Goal: Information Seeking & Learning: Learn about a topic

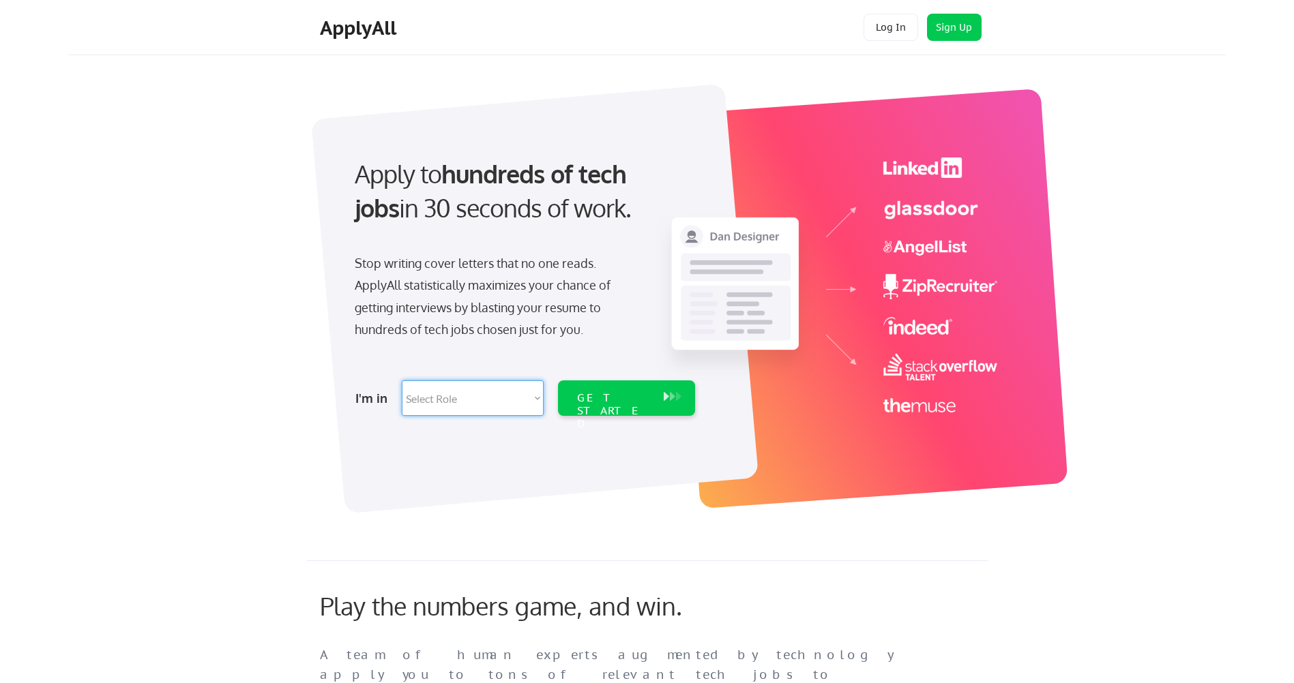
click at [499, 404] on select "Select Role Software Engineering Product Management Customer Success Sales UI/U…" at bounding box center [473, 398] width 142 height 35
select select ""it_security""
click at [402, 381] on select "Select Role Software Engineering Product Management Customer Success Sales UI/U…" at bounding box center [473, 398] width 142 height 35
select select ""it_security""
click at [618, 398] on div "GET STARTED" at bounding box center [613, 412] width 73 height 40
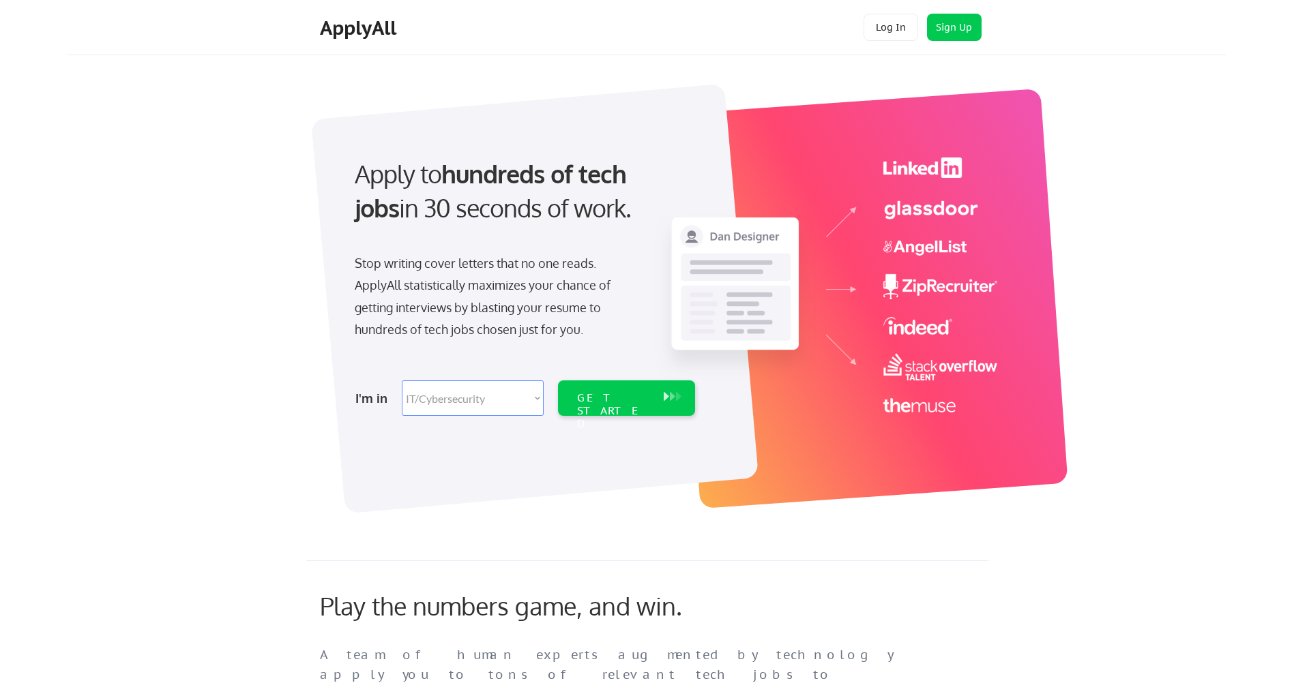
select select ""it_security""
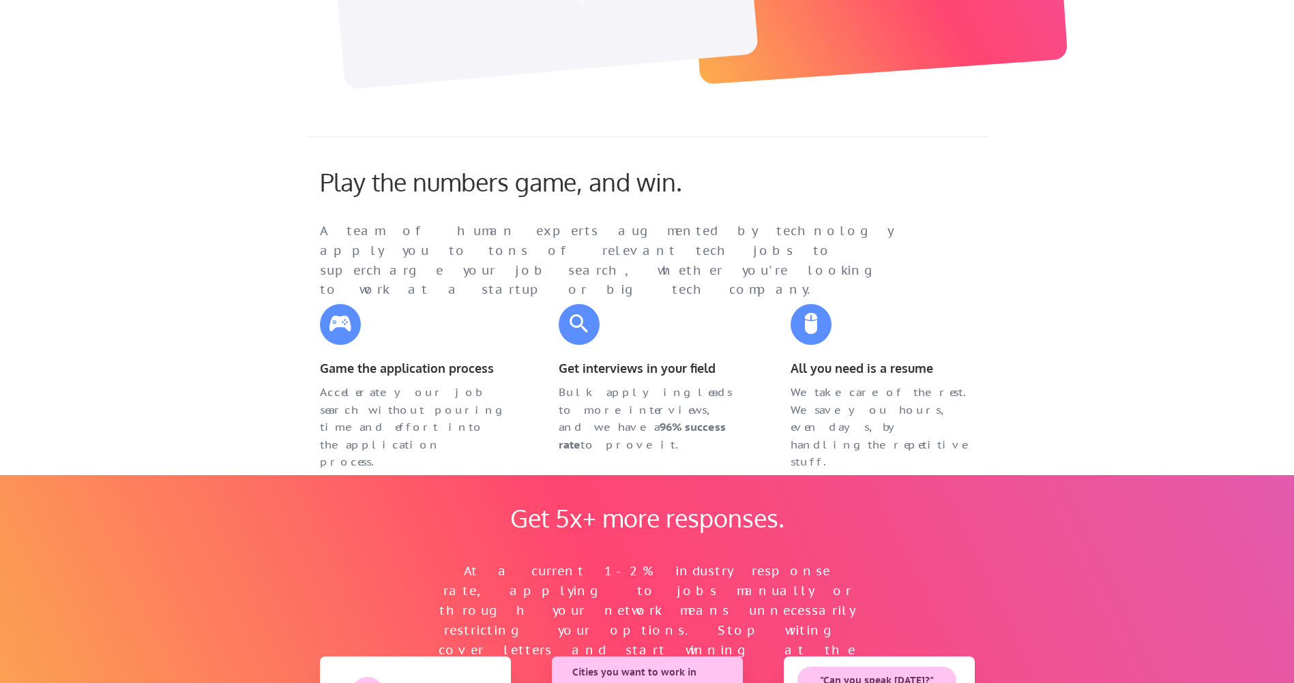
scroll to position [477, 0]
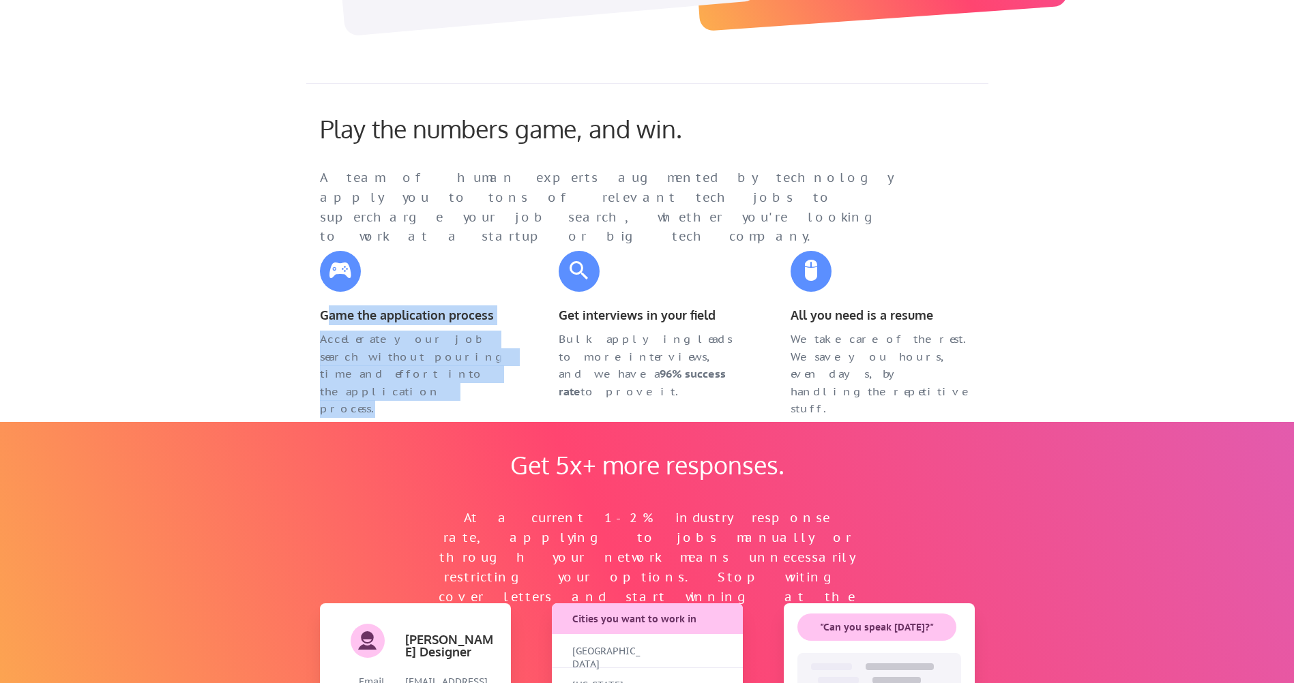
drag, startPoint x: 331, startPoint y: 318, endPoint x: 476, endPoint y: 375, distance: 156.2
click at [476, 375] on div "Game the application process Accelerate your job search without pouring time an…" at bounding box center [411, 316] width 211 height 158
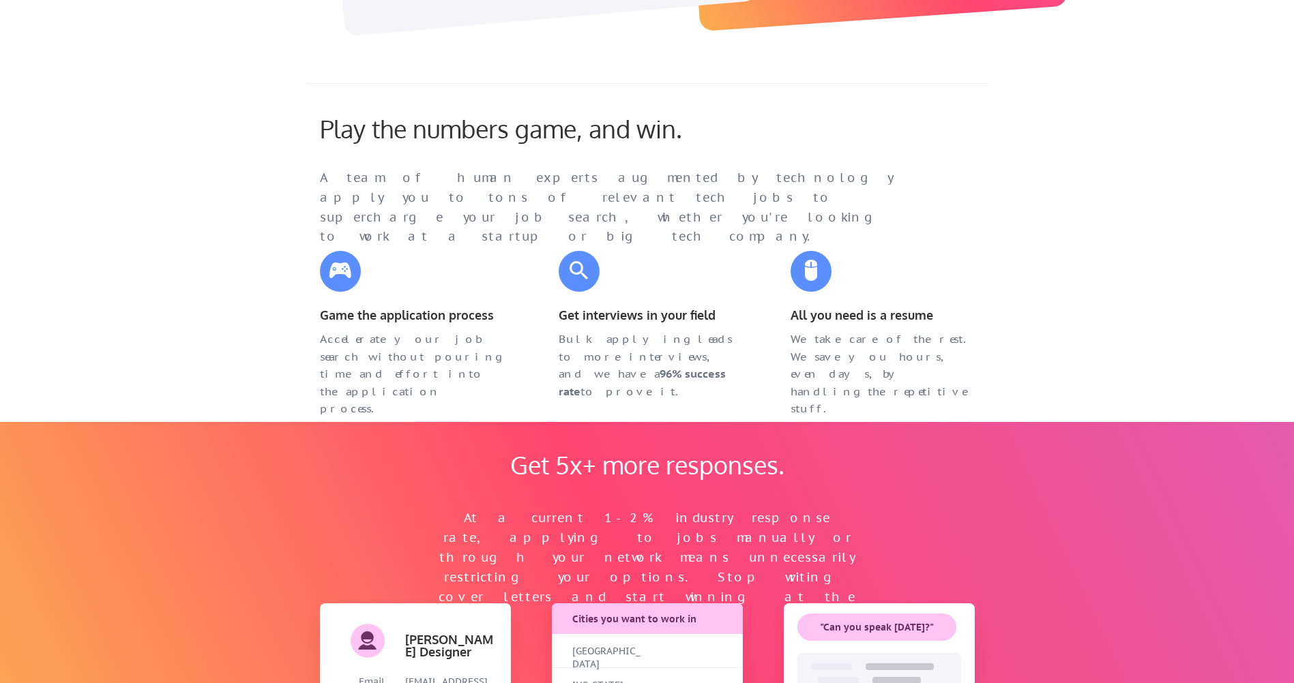
drag, startPoint x: 476, startPoint y: 375, endPoint x: 662, endPoint y: 338, distance: 189.1
click at [662, 338] on div "Bulk applying leads to more interviews, and we have a 96% success rate to prove…" at bounding box center [651, 366] width 184 height 70
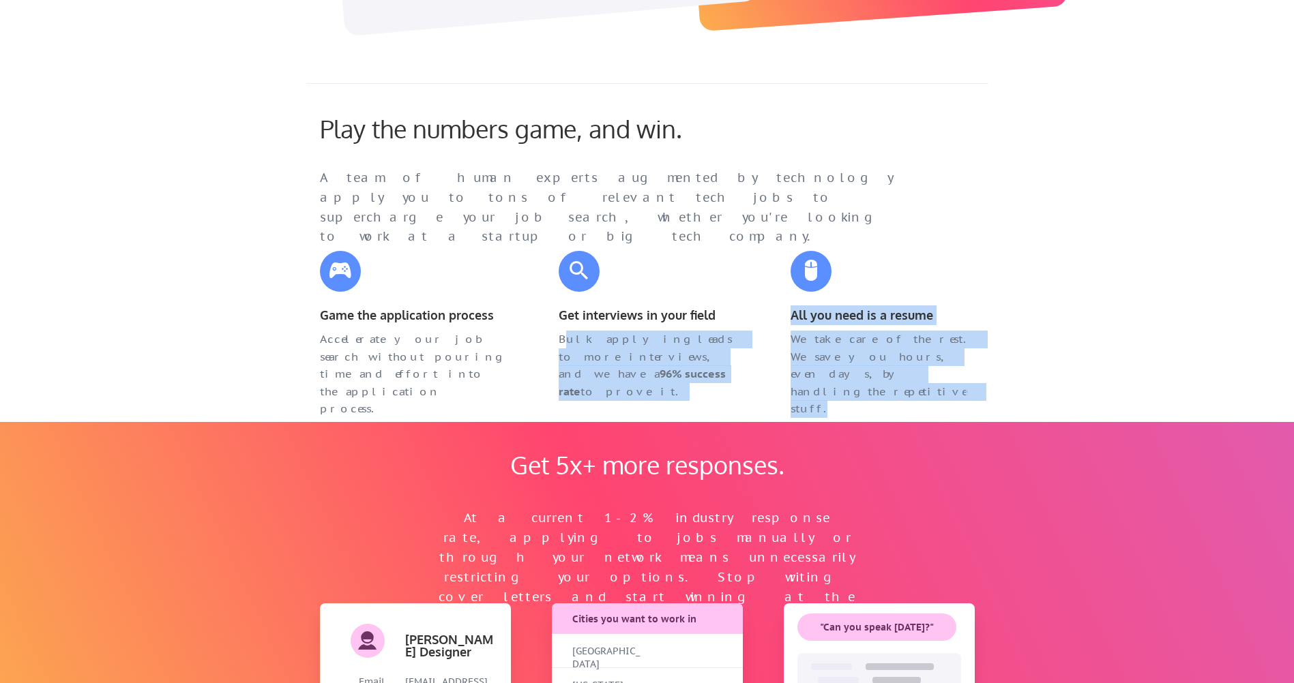
drag, startPoint x: 567, startPoint y: 339, endPoint x: 915, endPoint y: 375, distance: 349.7
click at [915, 375] on div "Game the application process Accelerate your job search without pouring time an…" at bounding box center [647, 316] width 682 height 158
drag, startPoint x: 915, startPoint y: 375, endPoint x: 904, endPoint y: 400, distance: 27.5
click at [904, 400] on div "Play the numbers game, and win. A team of human experts augmented by technology…" at bounding box center [647, 247] width 682 height 329
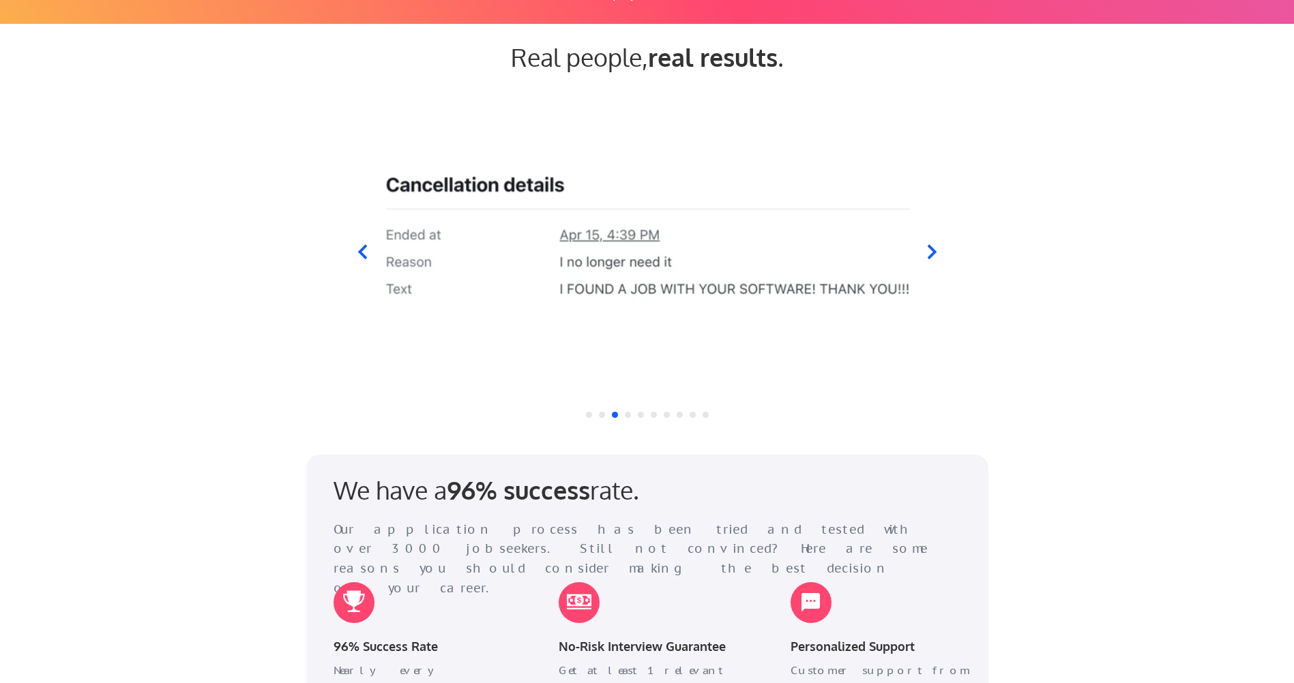
scroll to position [1296, 0]
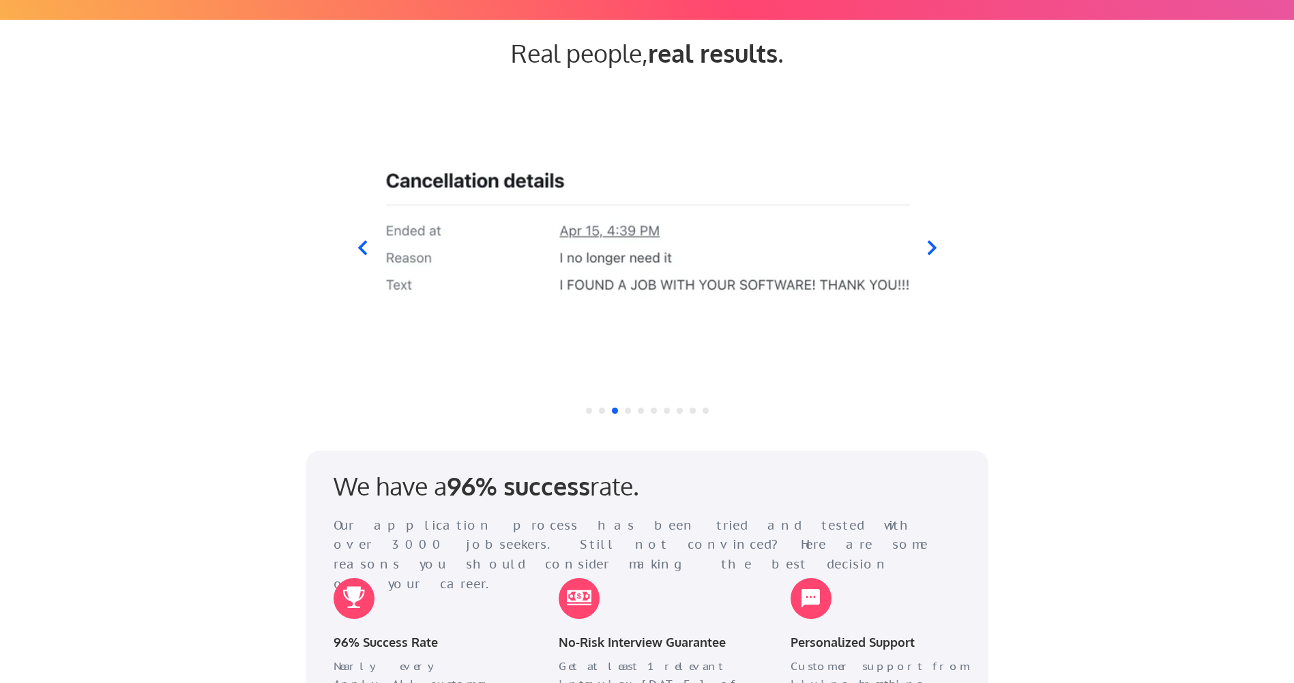
click at [934, 250] on icon at bounding box center [931, 247] width 17 height 17
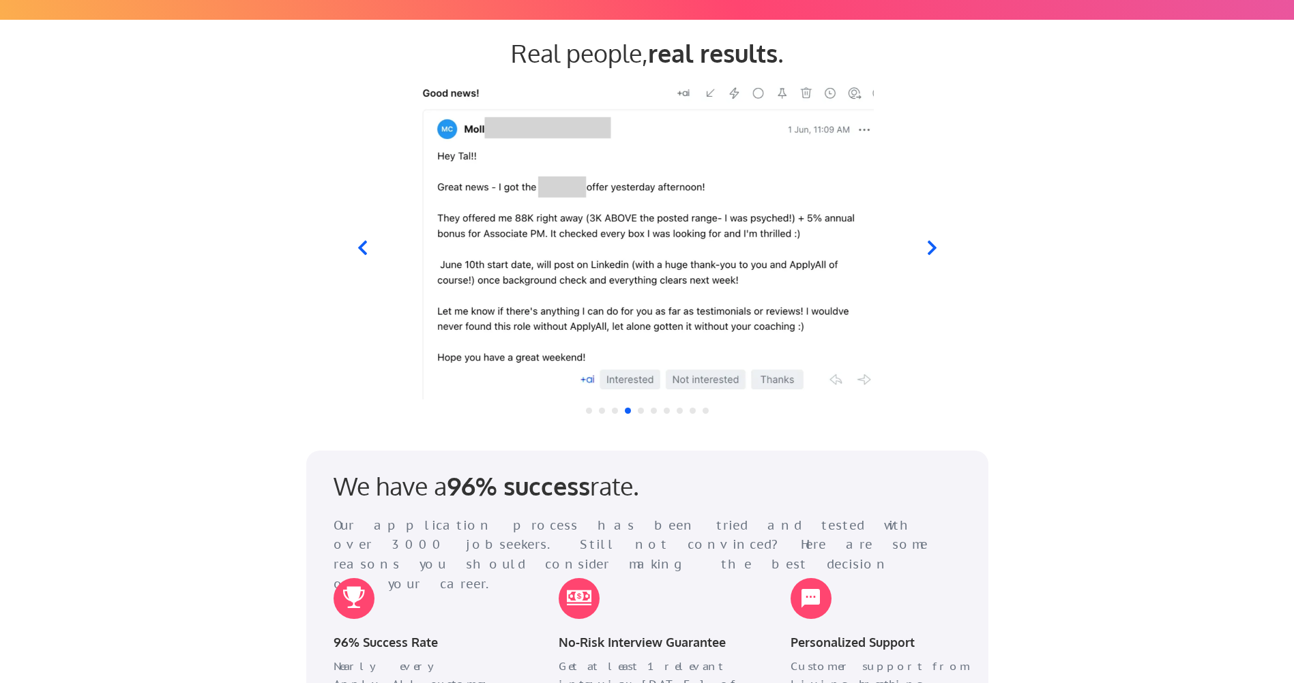
click at [931, 248] on icon at bounding box center [931, 247] width 17 height 17
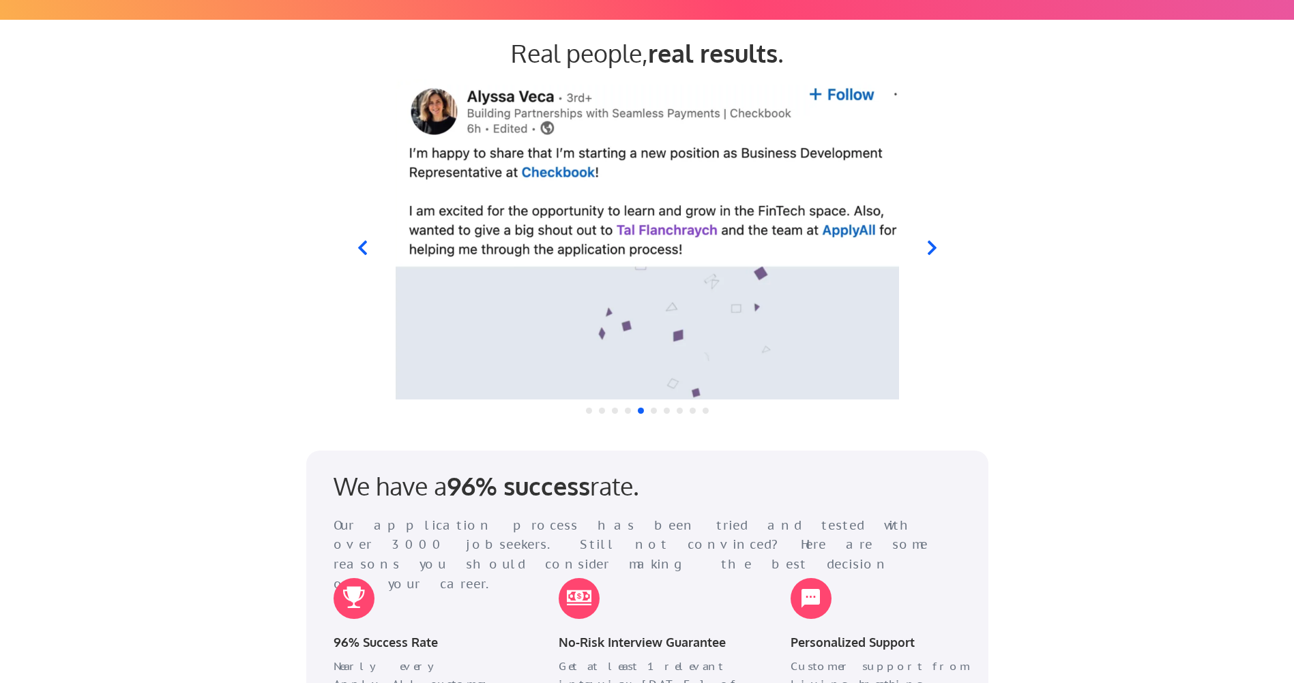
click at [932, 248] on icon at bounding box center [931, 248] width 9 height 14
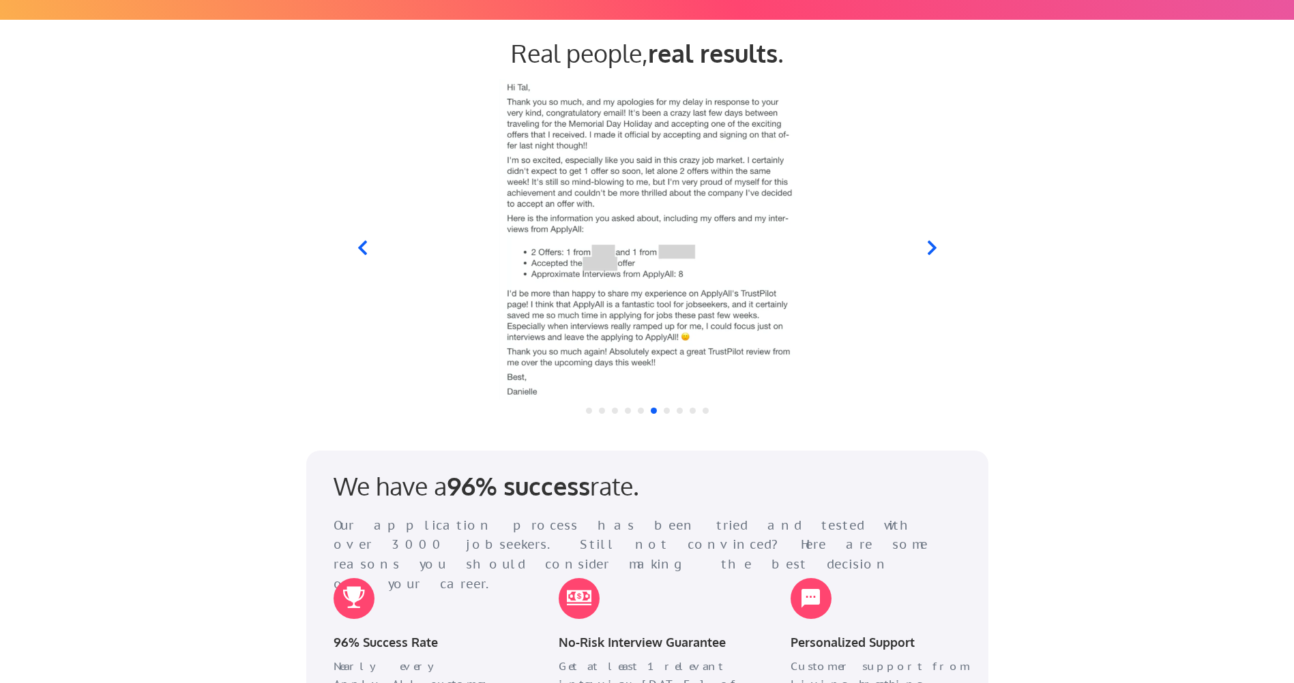
click at [932, 248] on icon at bounding box center [931, 248] width 9 height 14
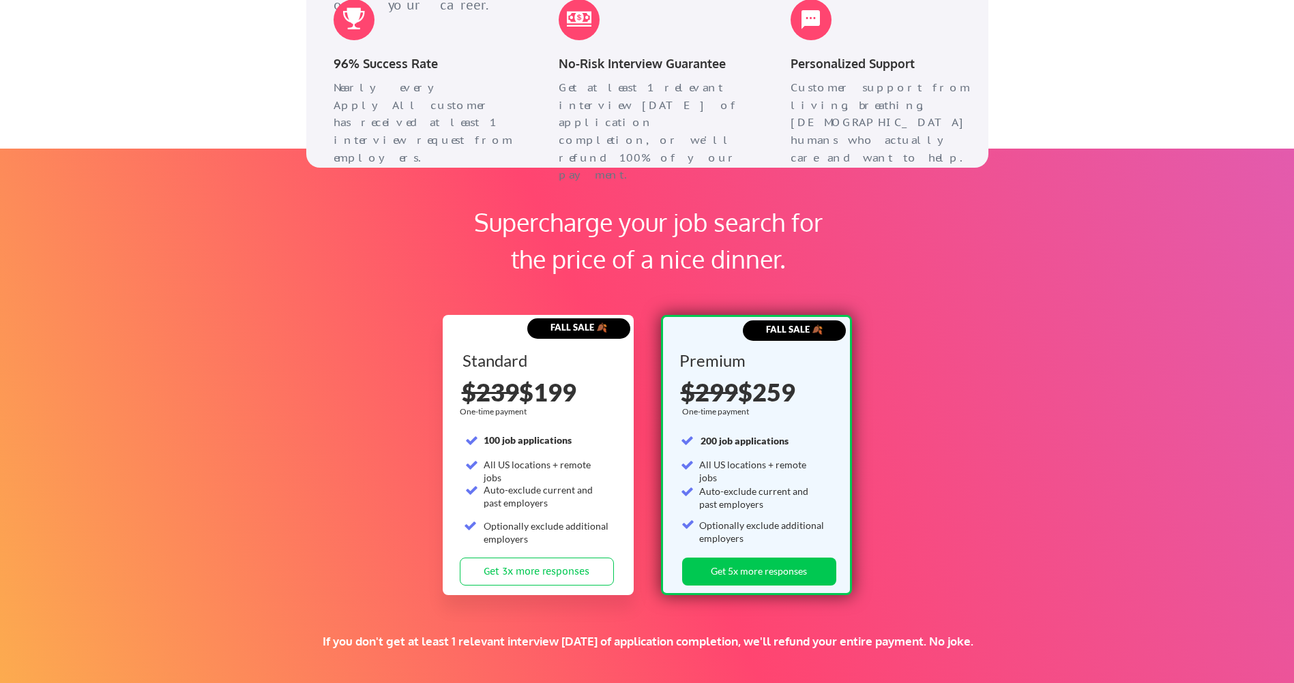
scroll to position [1978, 0]
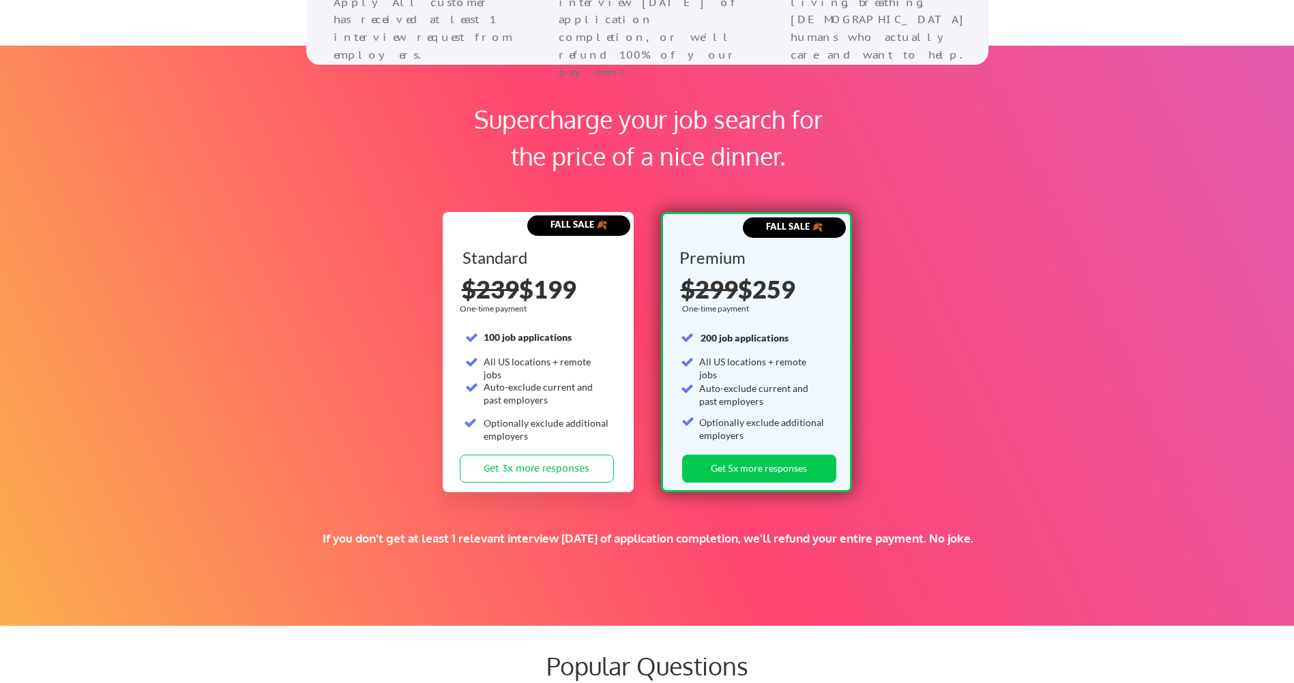
click at [771, 396] on div "Auto-exclude current and past employers" at bounding box center [762, 395] width 126 height 27
click at [723, 394] on div "Auto-exclude current and past employers" at bounding box center [762, 395] width 126 height 27
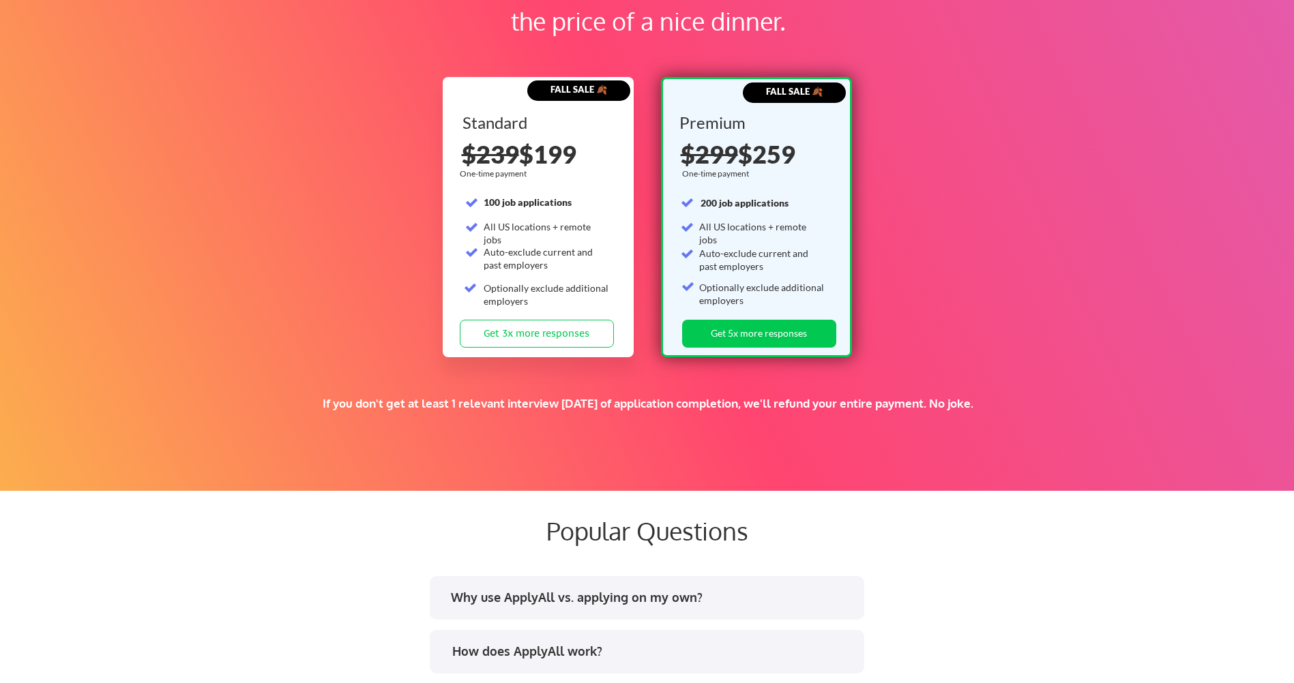
scroll to position [2114, 0]
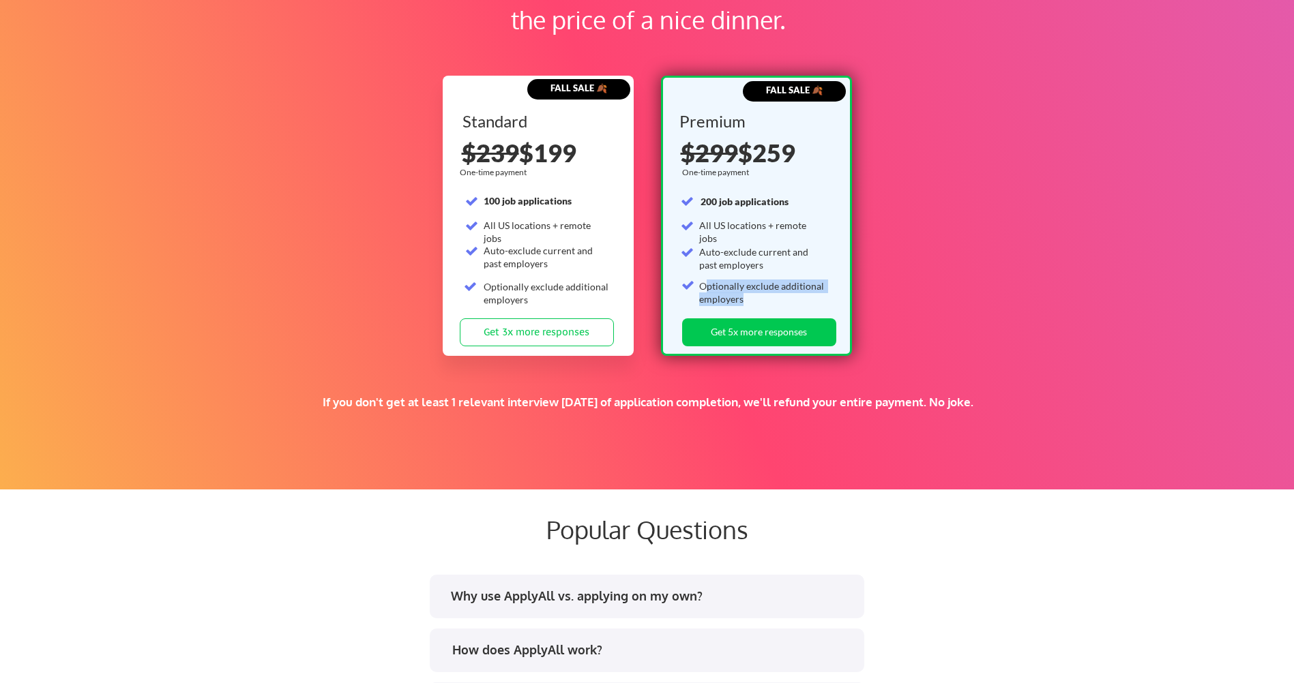
drag, startPoint x: 707, startPoint y: 287, endPoint x: 814, endPoint y: 297, distance: 107.5
click at [814, 297] on div "Optionally exclude additional employers" at bounding box center [762, 293] width 126 height 27
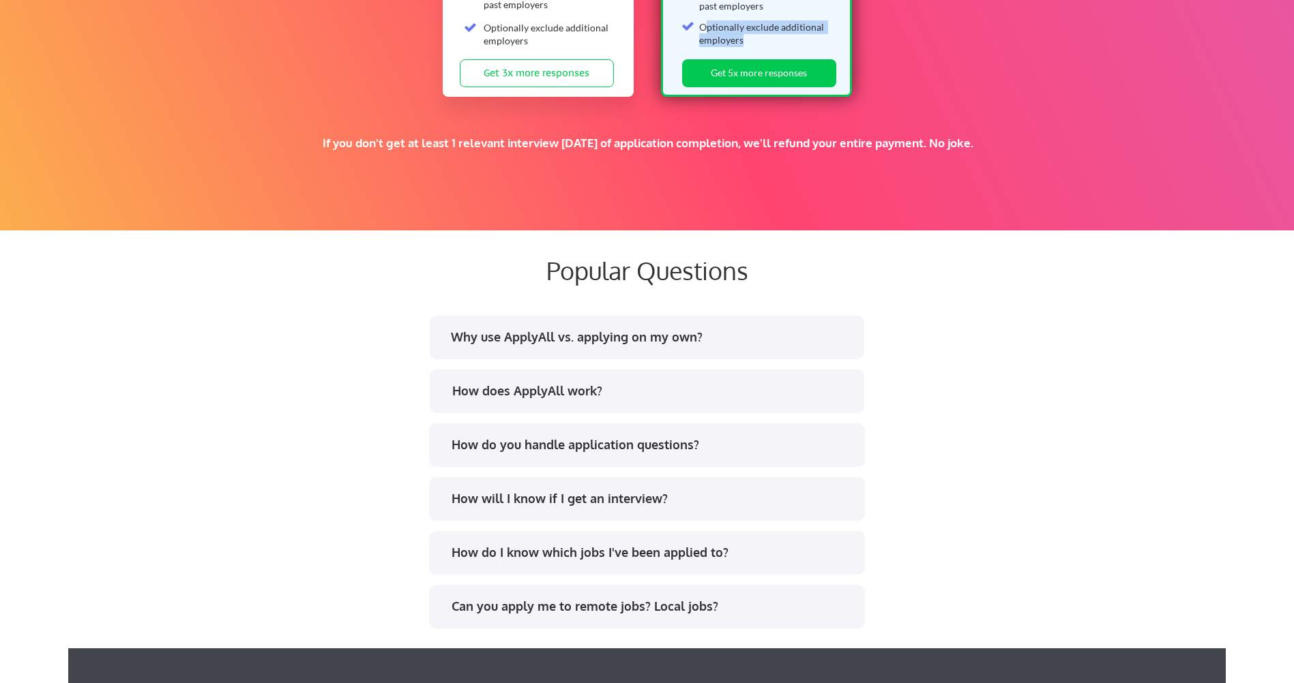
scroll to position [2456, 0]
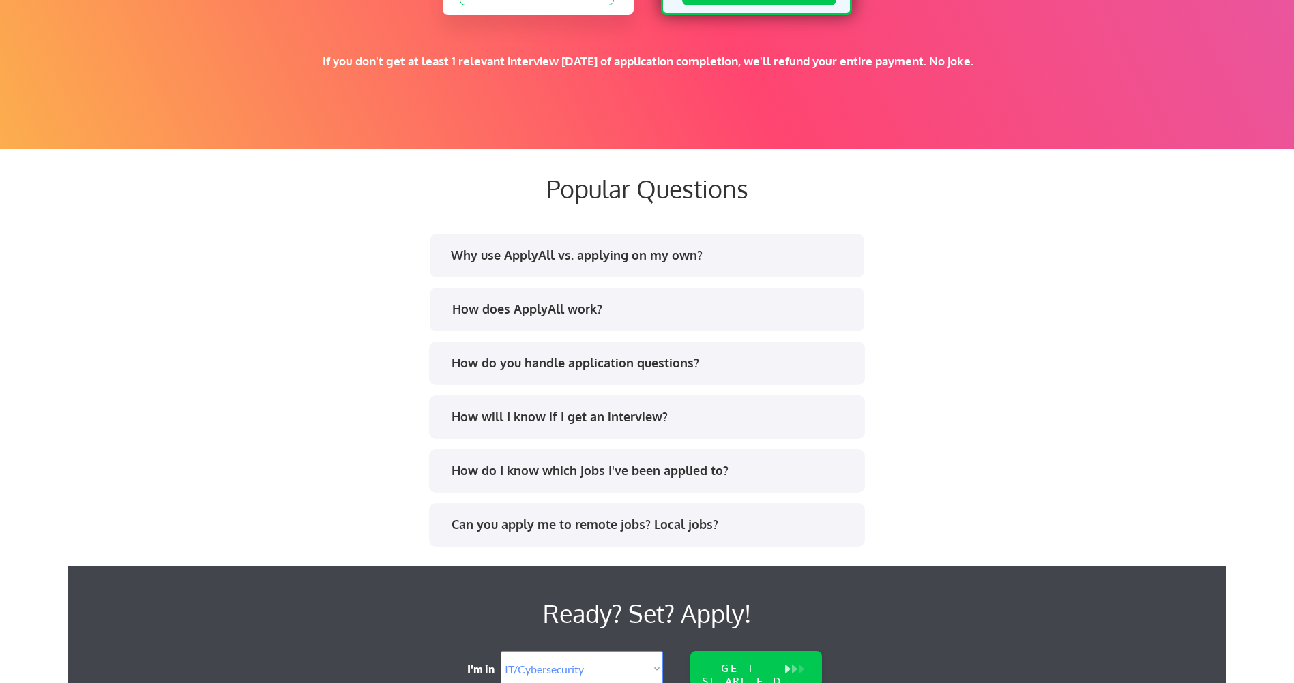
click at [667, 373] on div "How do you handle application questions?" at bounding box center [646, 366] width 411 height 22
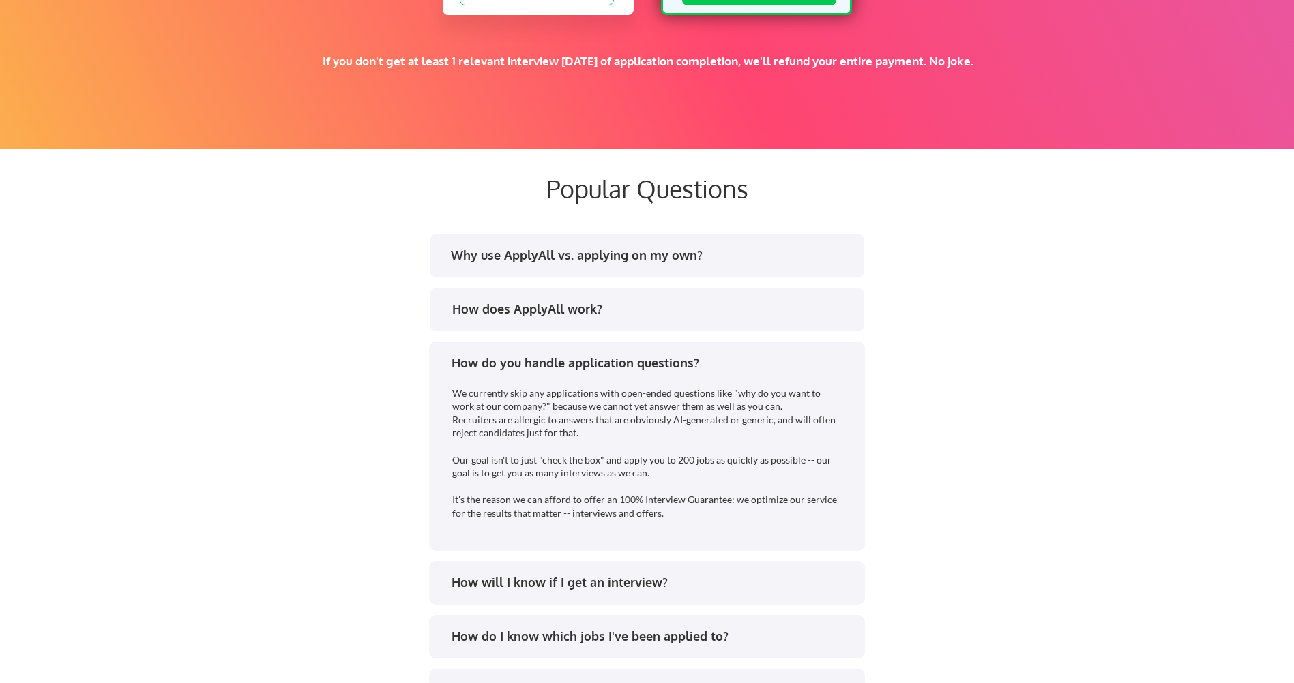
click at [692, 262] on div "Why use ApplyAll vs. applying on my own?" at bounding box center [651, 255] width 400 height 17
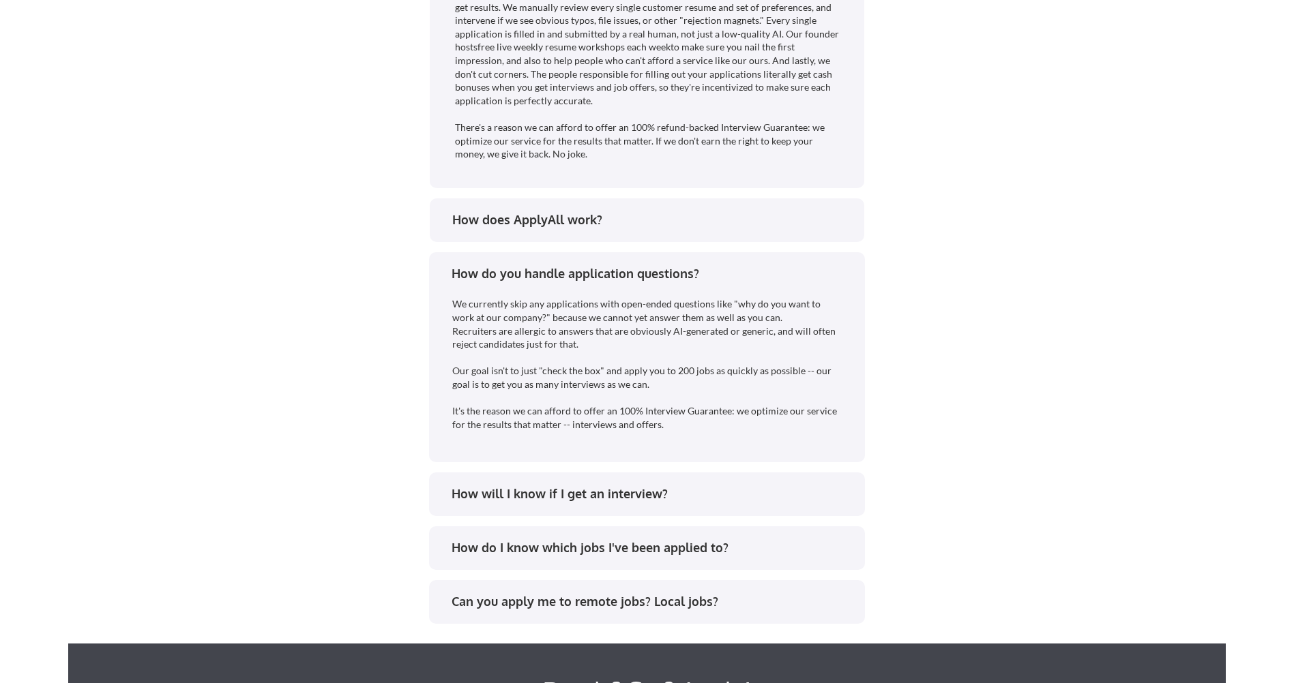
scroll to position [3001, 0]
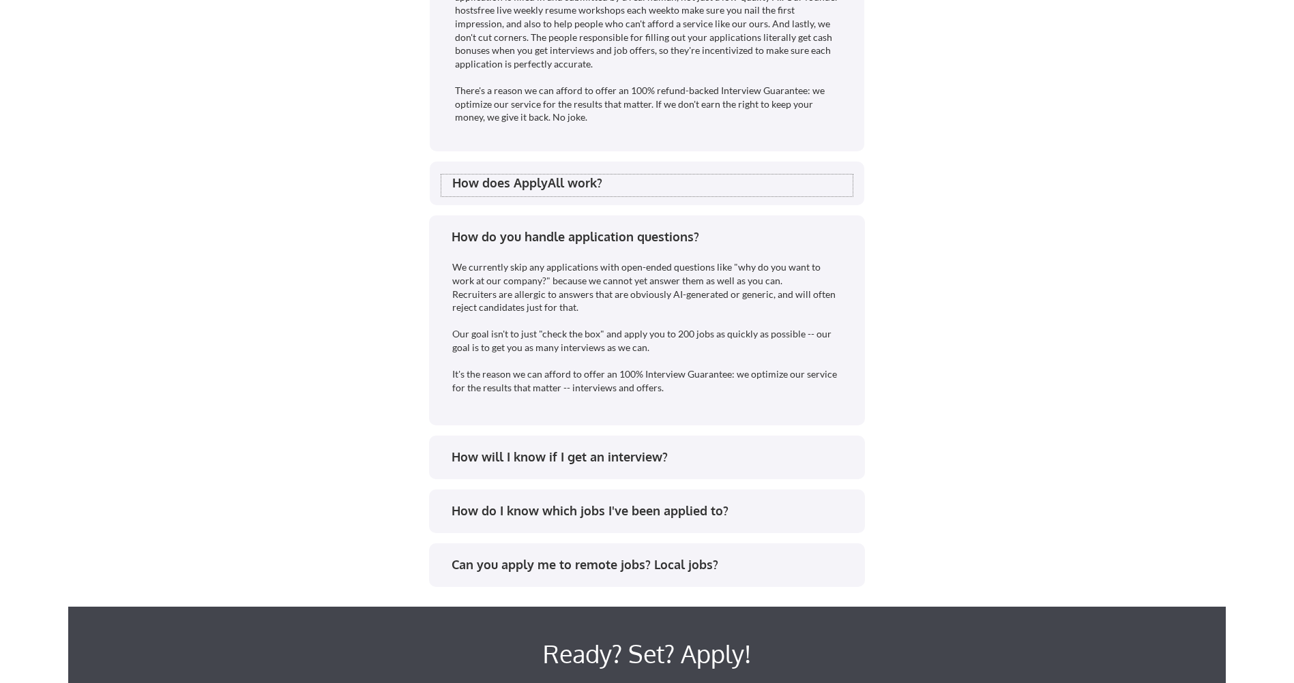
click at [675, 196] on div "How does ApplyAll work?" at bounding box center [646, 186] width 411 height 22
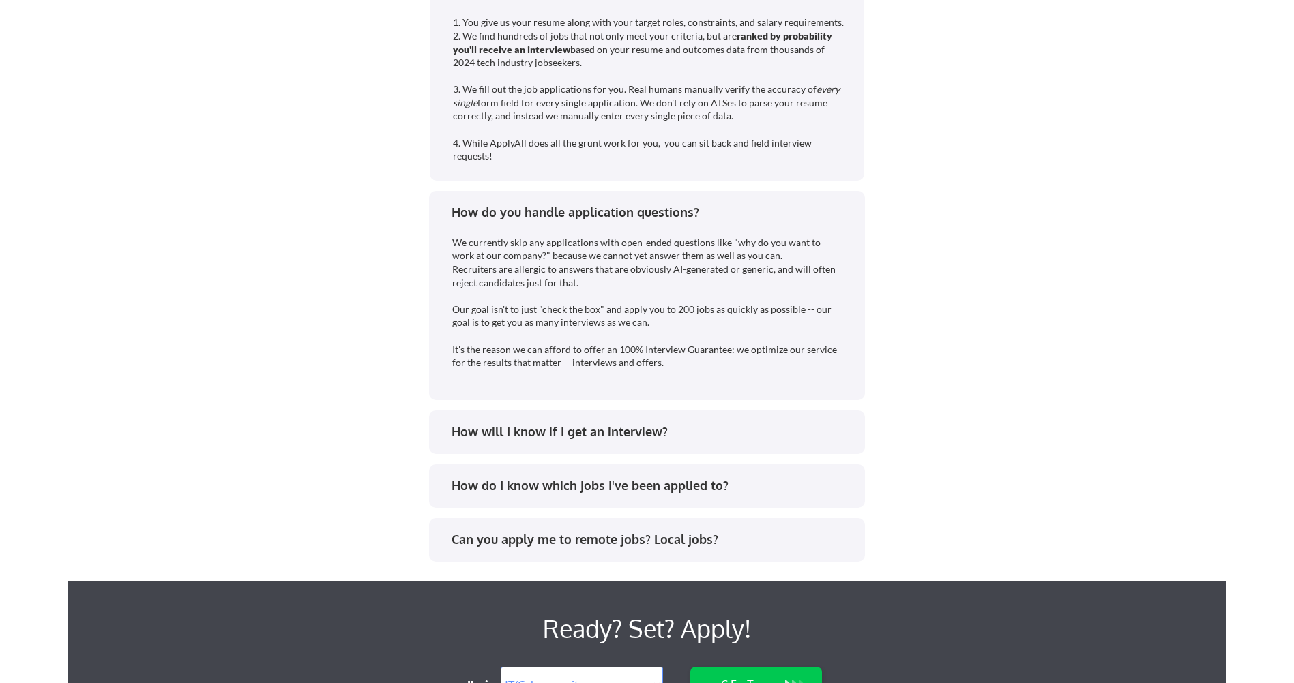
scroll to position [3342, 0]
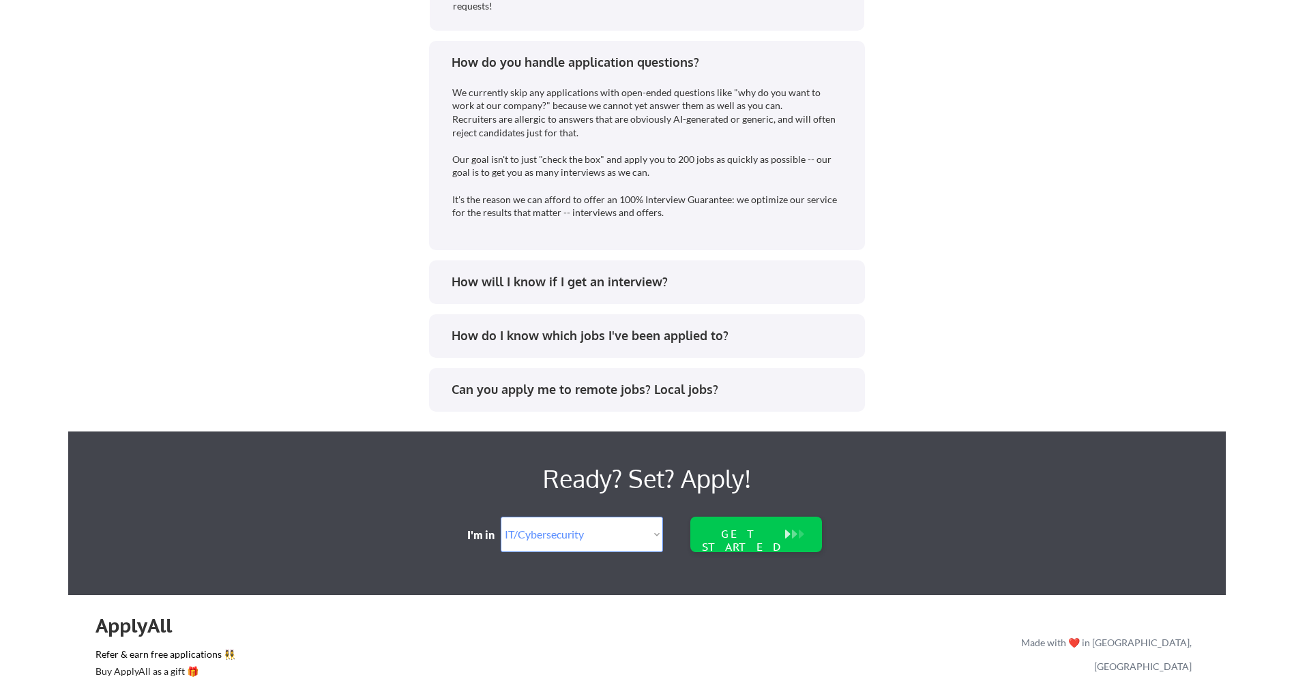
click at [613, 285] on div "How will I know if I get an interview?" at bounding box center [652, 282] width 400 height 17
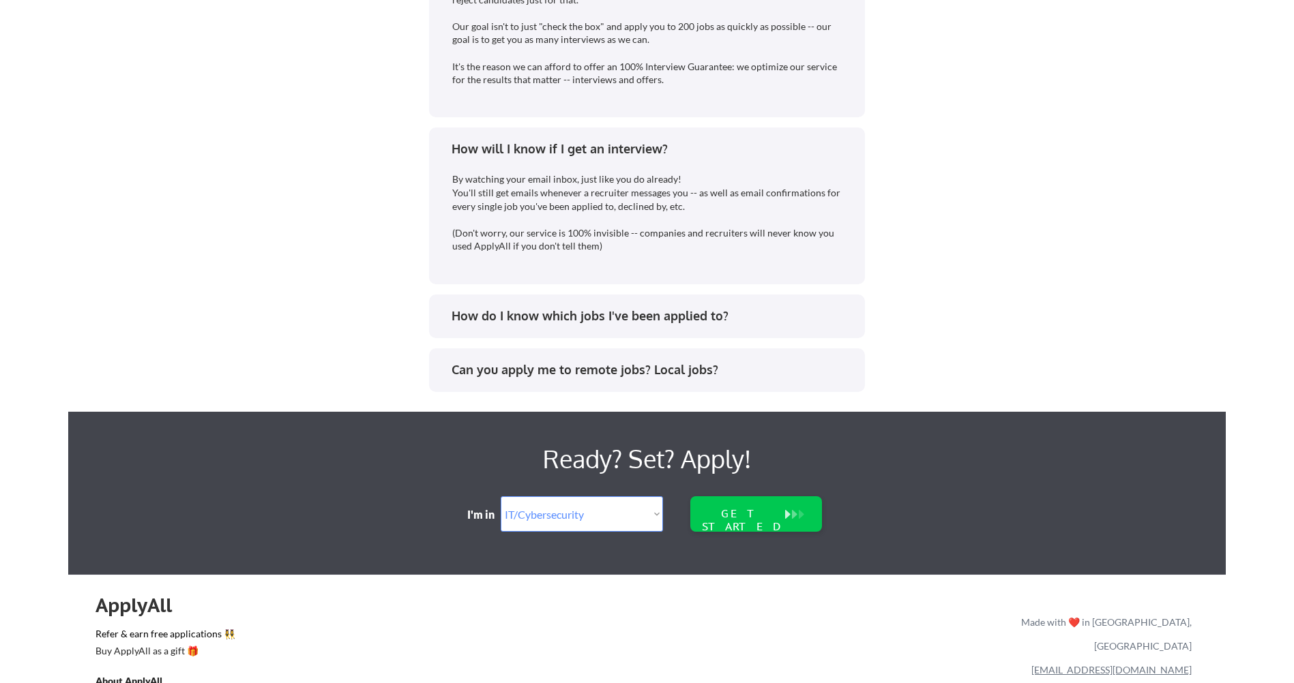
scroll to position [3479, 0]
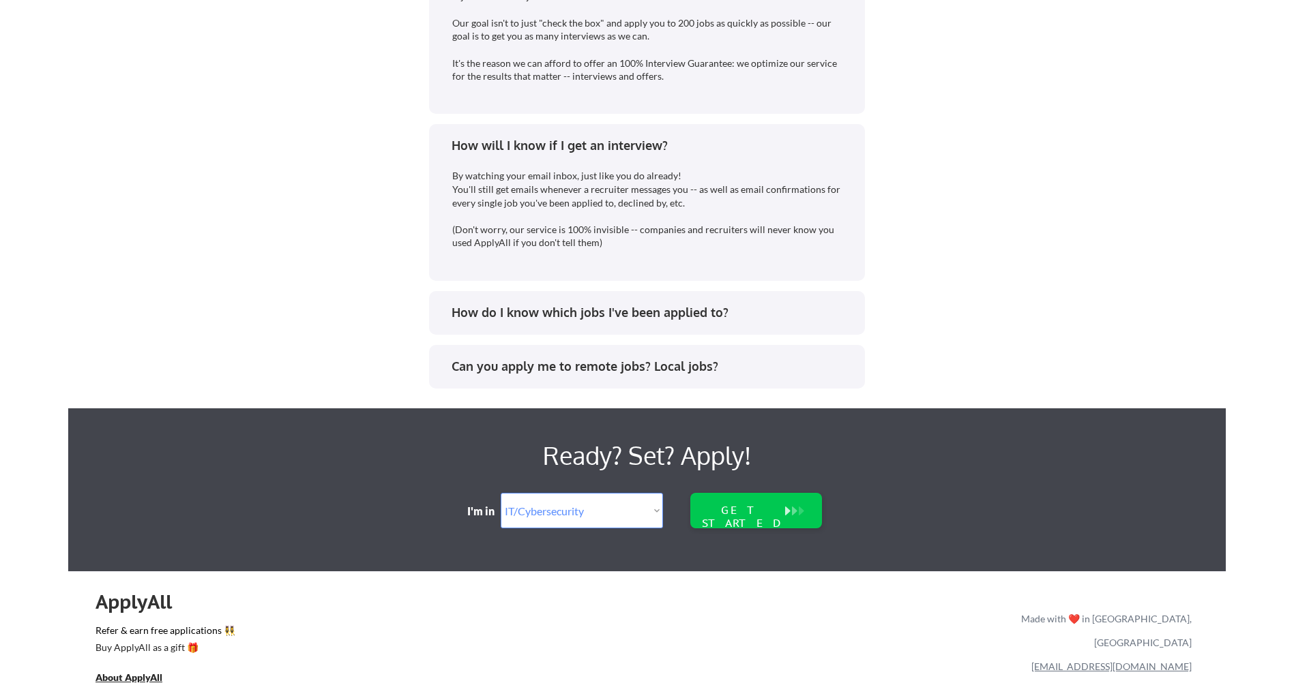
click at [678, 314] on div "How do I know which jobs I've been applied to?" at bounding box center [652, 312] width 400 height 17
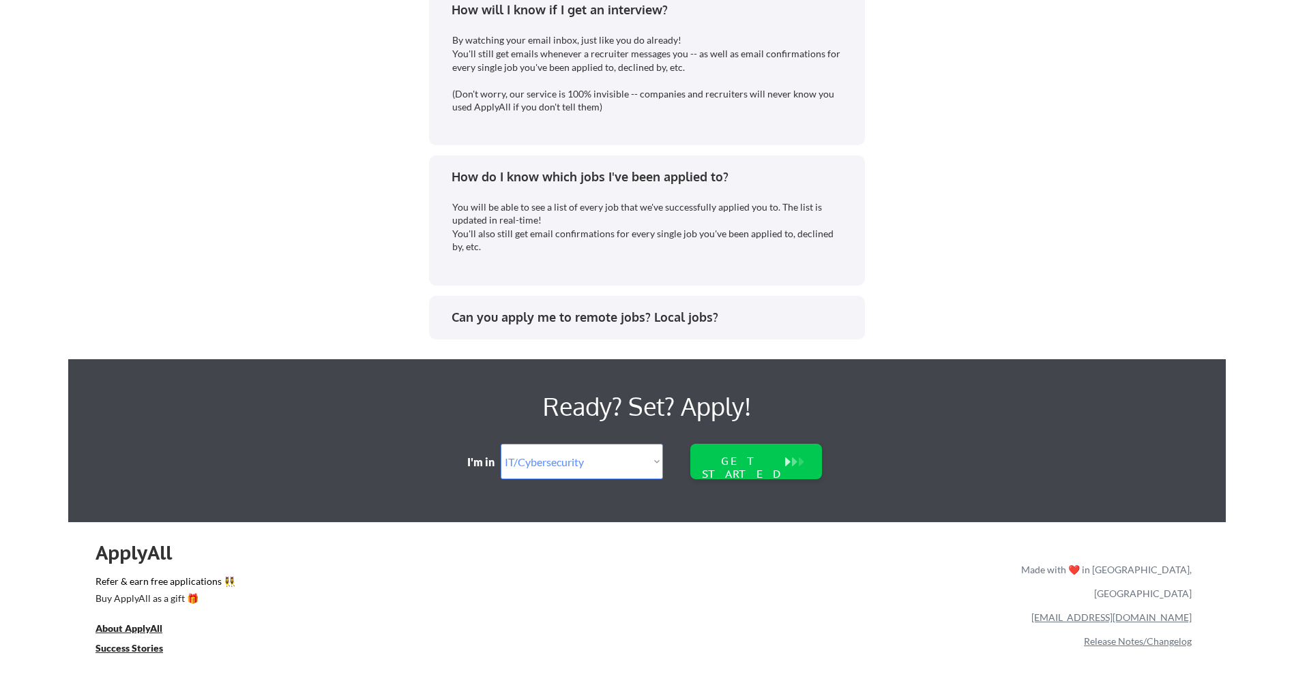
scroll to position [3615, 0]
click at [595, 317] on div "Can you apply me to remote jobs? Local jobs?" at bounding box center [652, 316] width 400 height 17
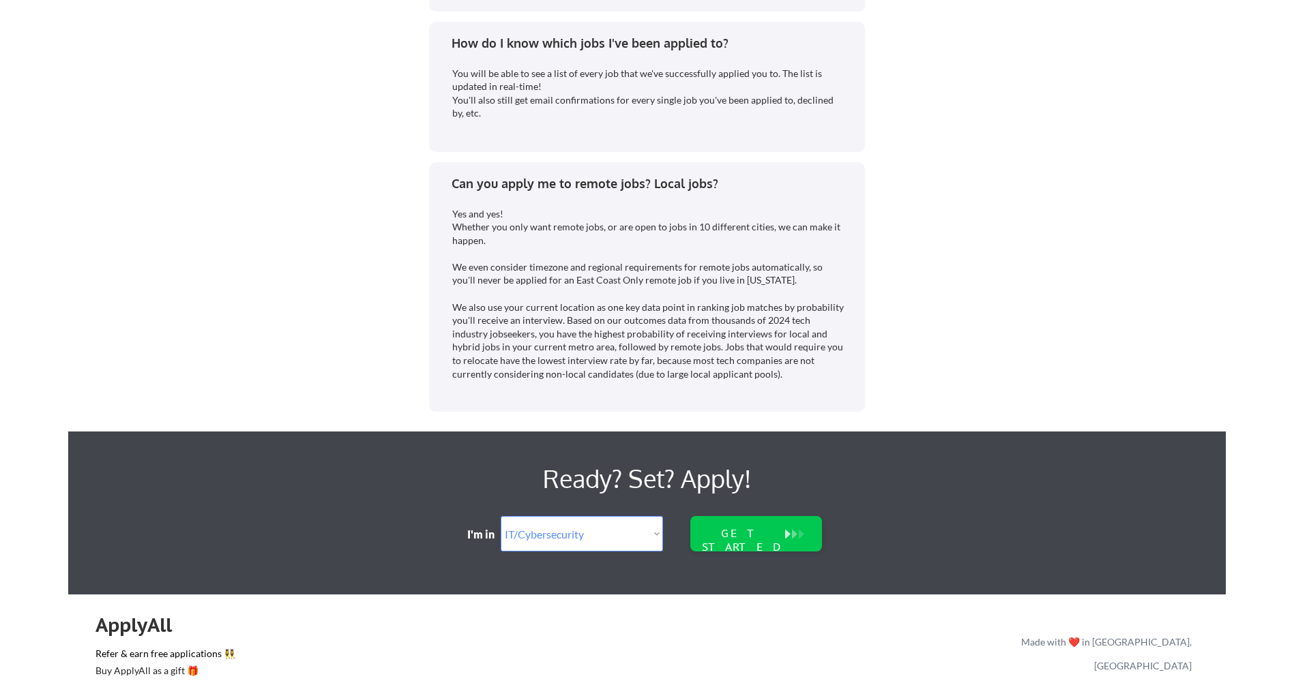
scroll to position [3752, 0]
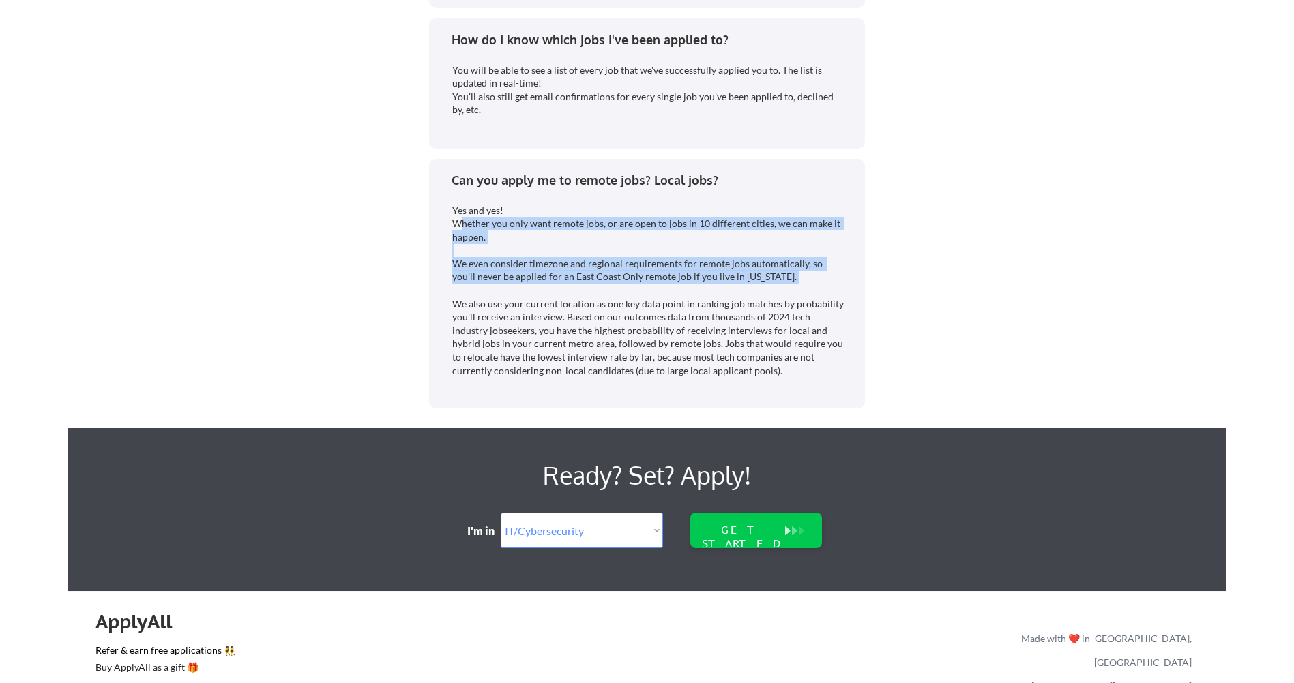
drag, startPoint x: 459, startPoint y: 238, endPoint x: 806, endPoint y: 306, distance: 353.0
click at [806, 306] on div "Yes and yes! Whether you only want remote jobs, or are open to jobs in 10 diffe…" at bounding box center [648, 291] width 393 height 174
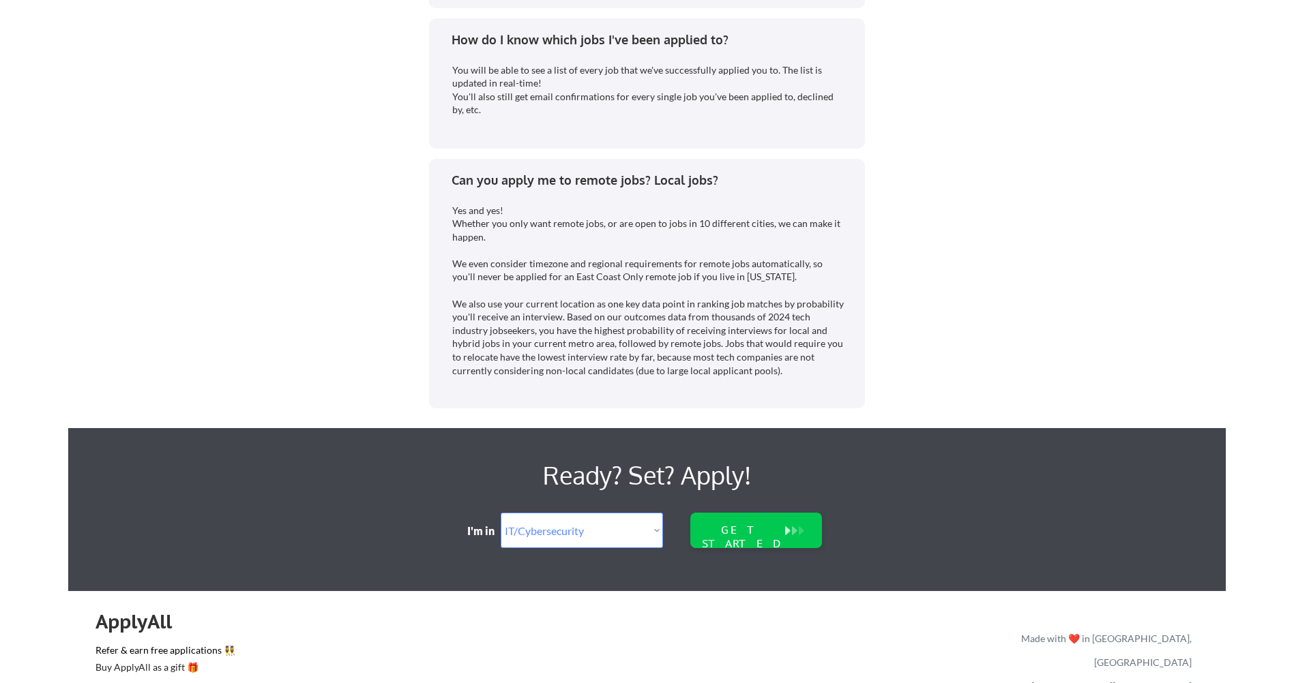
click at [544, 327] on div "Yes and yes! Whether you only want remote jobs, or are open to jobs in 10 diffe…" at bounding box center [648, 291] width 393 height 174
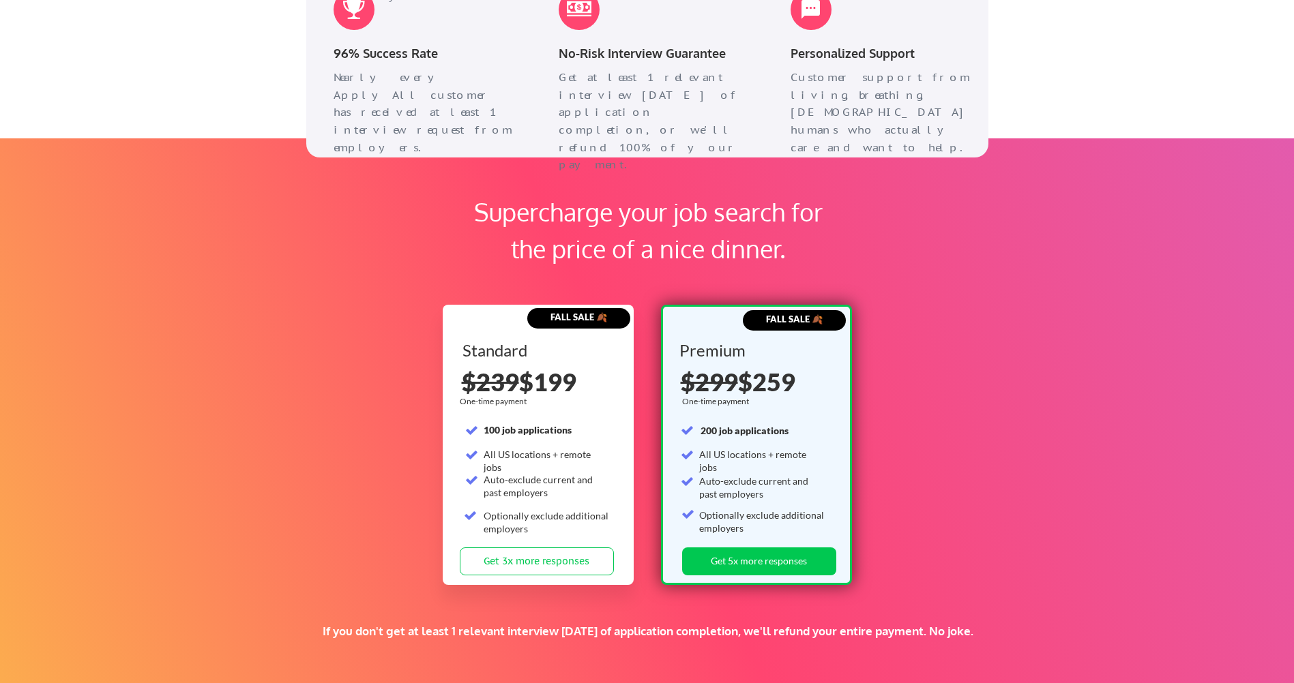
scroll to position [1910, 0]
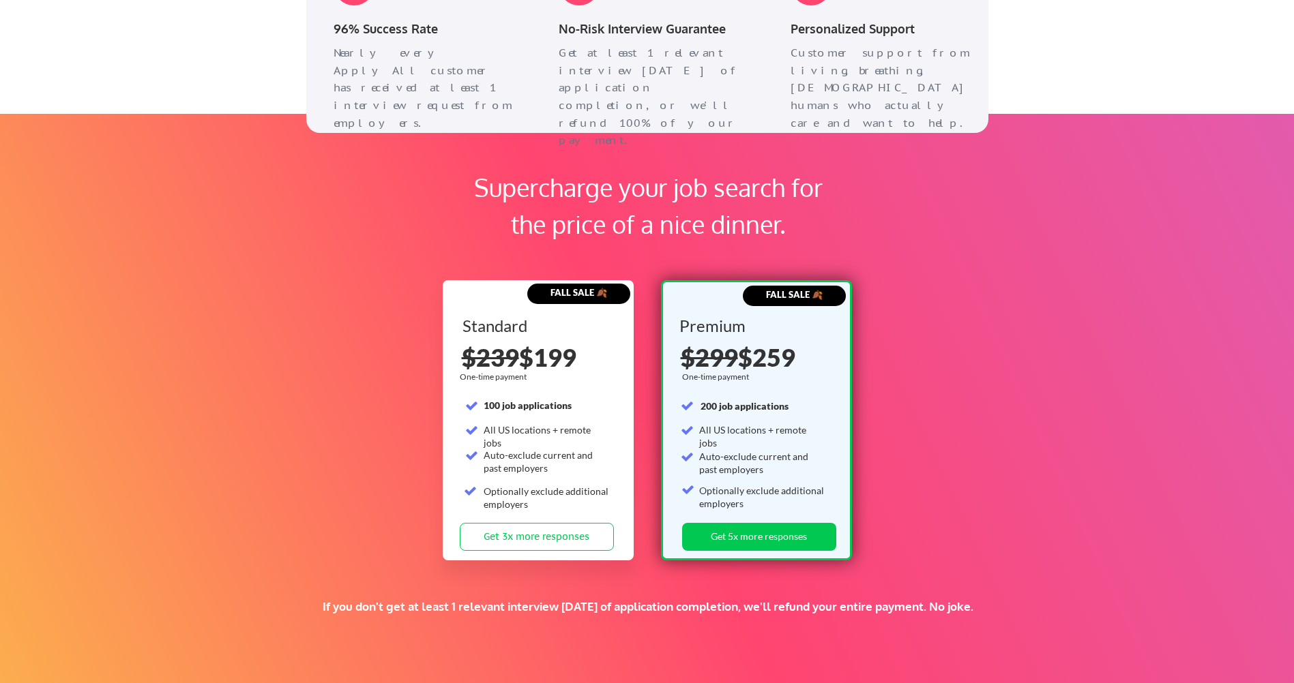
click at [720, 362] on s "$299" at bounding box center [709, 357] width 57 height 30
click at [717, 336] on div "Premium" at bounding box center [753, 327] width 149 height 19
click at [776, 292] on strong "FALL SALE 🍂" at bounding box center [794, 294] width 57 height 11
click at [733, 310] on div "FALL SALE 🍂 Premium One-time payment 200 job applications All US locations + re…" at bounding box center [756, 420] width 191 height 280
click at [759, 535] on button "Get 5x more responses" at bounding box center [759, 537] width 154 height 28
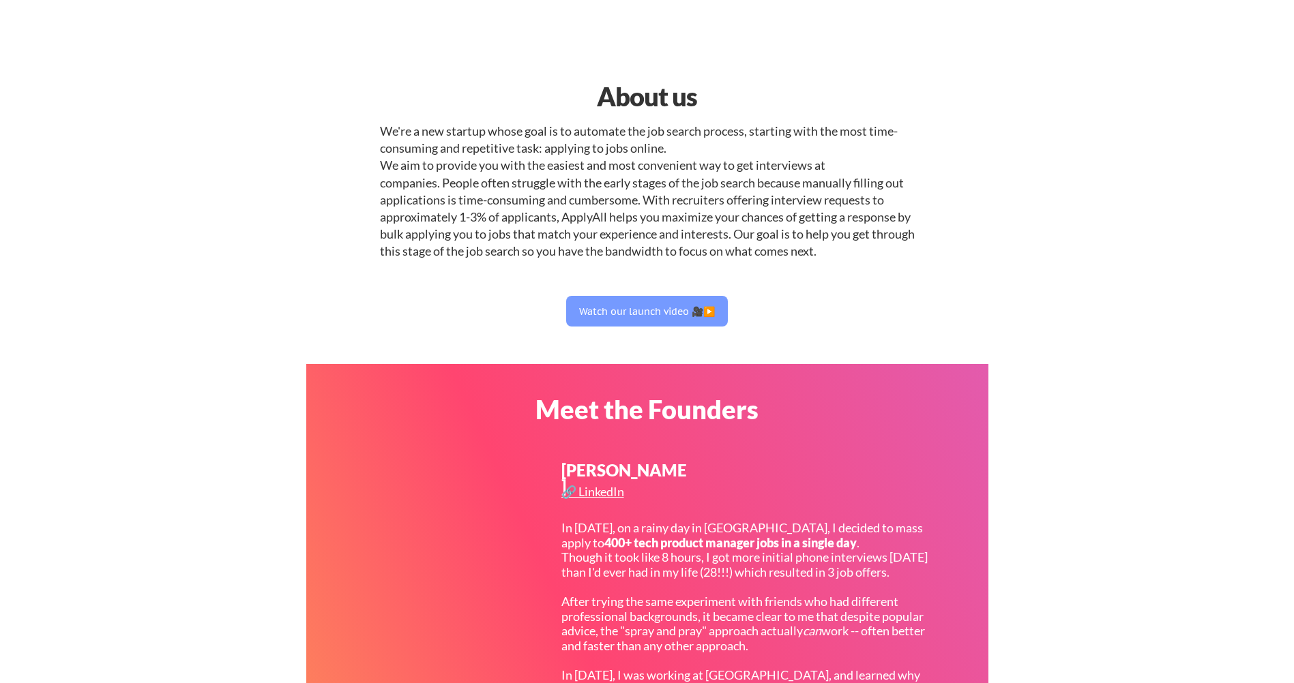
select select ""it_security""
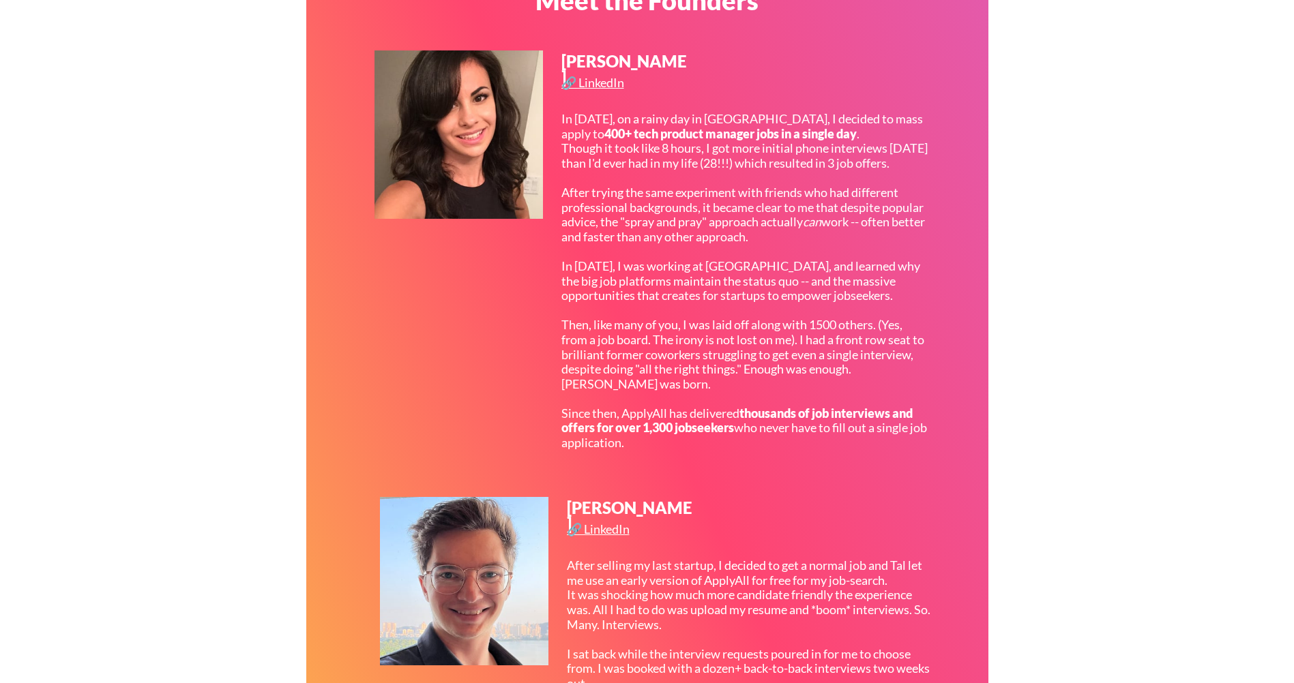
scroll to position [614, 0]
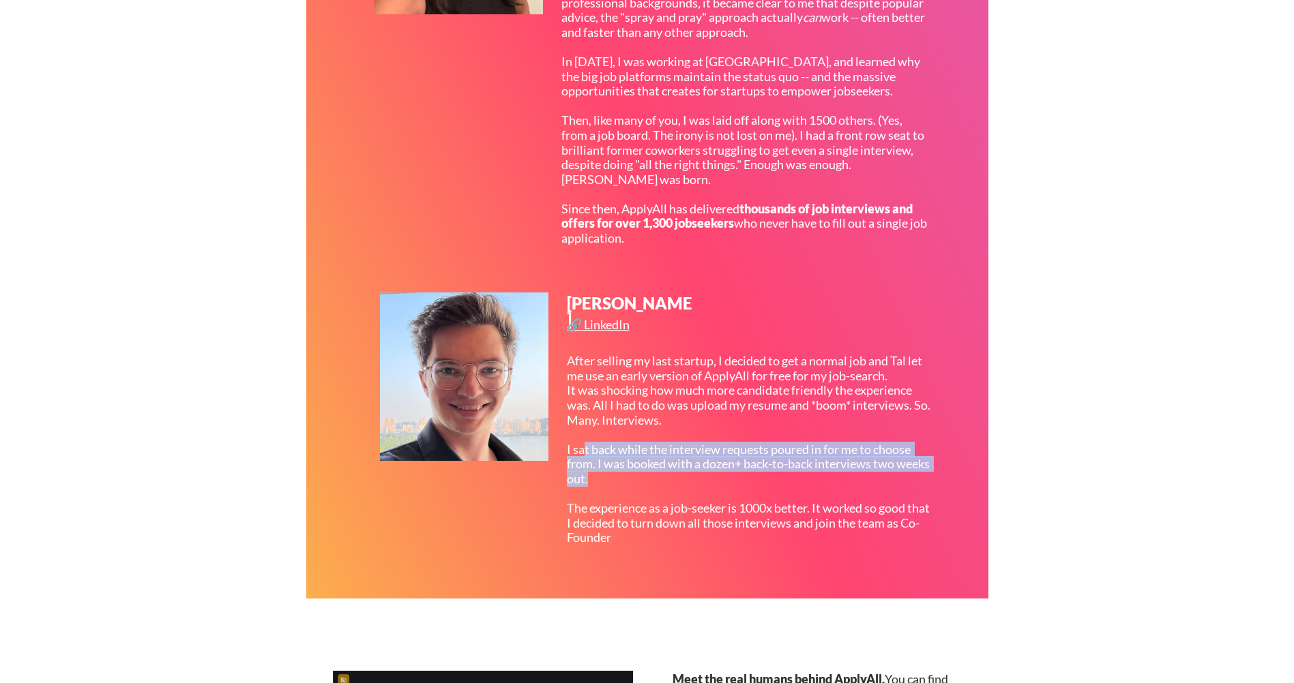
drag, startPoint x: 585, startPoint y: 463, endPoint x: 623, endPoint y: 499, distance: 53.1
click at [623, 499] on div "After selling my last startup, I decided to get a normal job and Tal let me use…" at bounding box center [750, 450] width 366 height 192
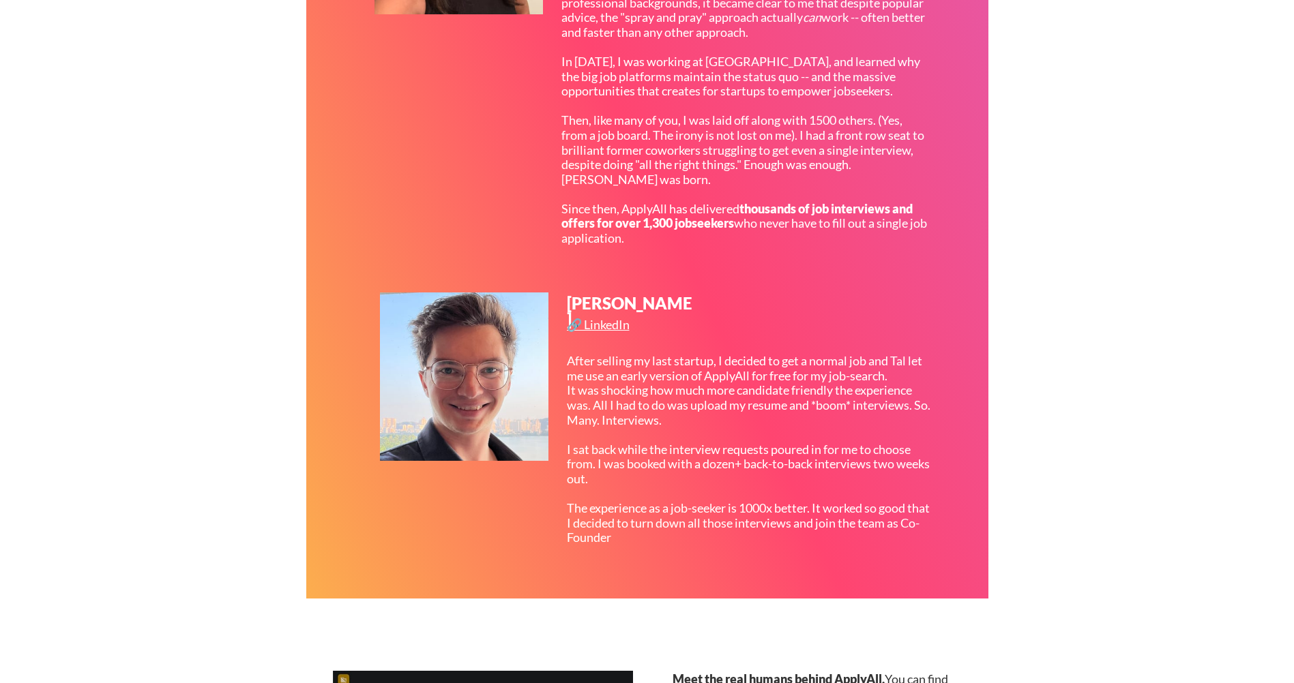
drag, startPoint x: 623, startPoint y: 499, endPoint x: 587, endPoint y: 526, distance: 44.9
click at [587, 526] on div "After selling my last startup, I decided to get a normal job and Tal let me use…" at bounding box center [750, 450] width 366 height 192
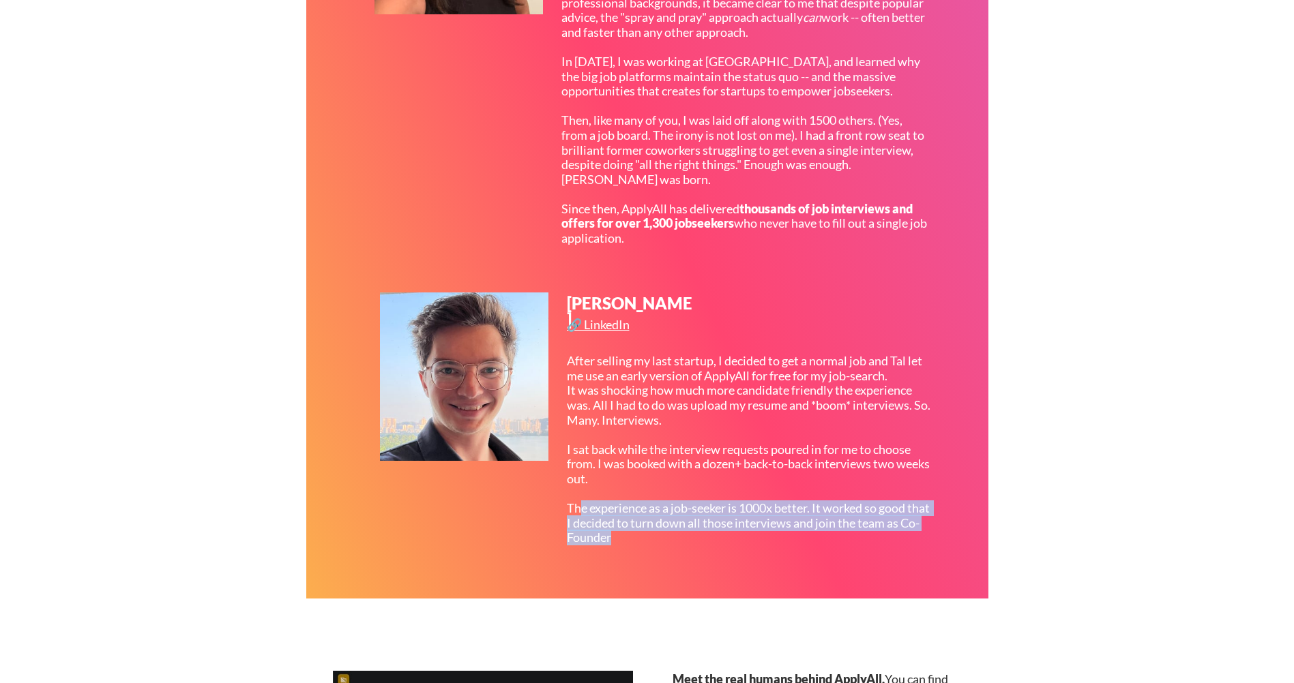
drag, startPoint x: 581, startPoint y: 526, endPoint x: 823, endPoint y: 559, distance: 244.3
click at [823, 546] on div "After selling my last startup, I decided to get a normal job and Tal let me use…" at bounding box center [750, 450] width 366 height 192
drag, startPoint x: 823, startPoint y: 559, endPoint x: 701, endPoint y: 552, distance: 122.3
click at [701, 546] on div "After selling my last startup, I decided to get a normal job and Tal let me use…" at bounding box center [750, 450] width 366 height 192
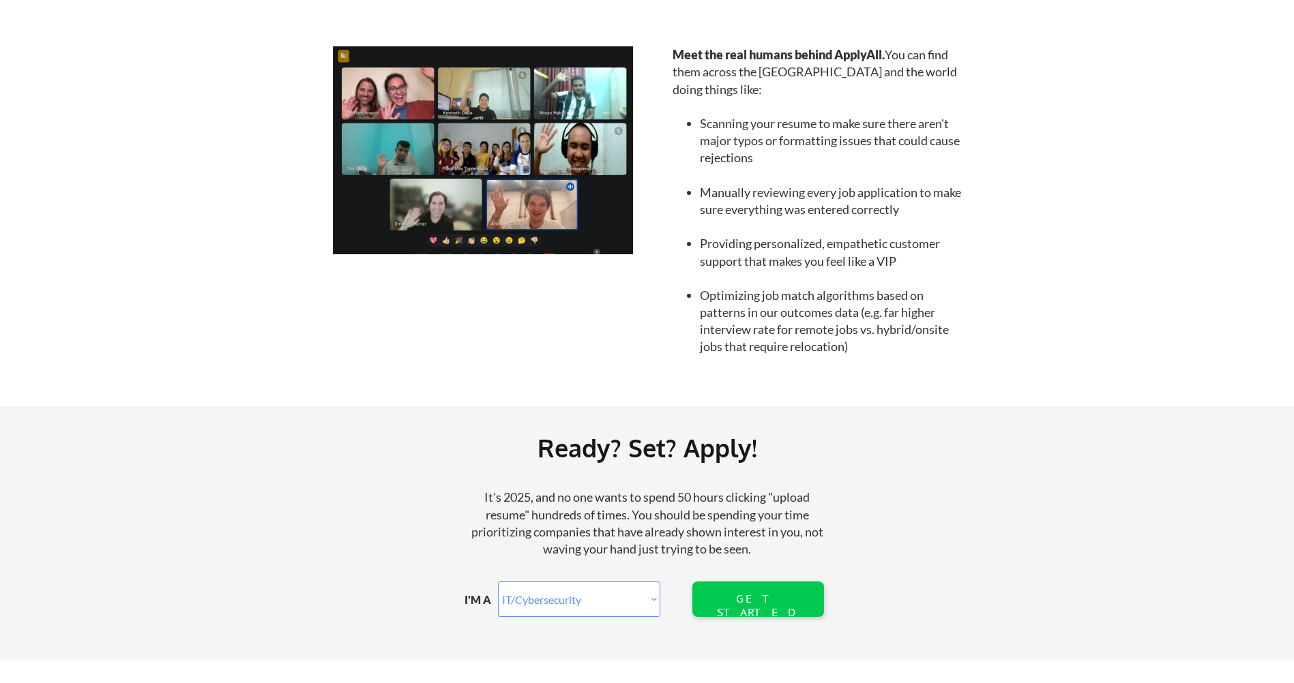
scroll to position [1439, 0]
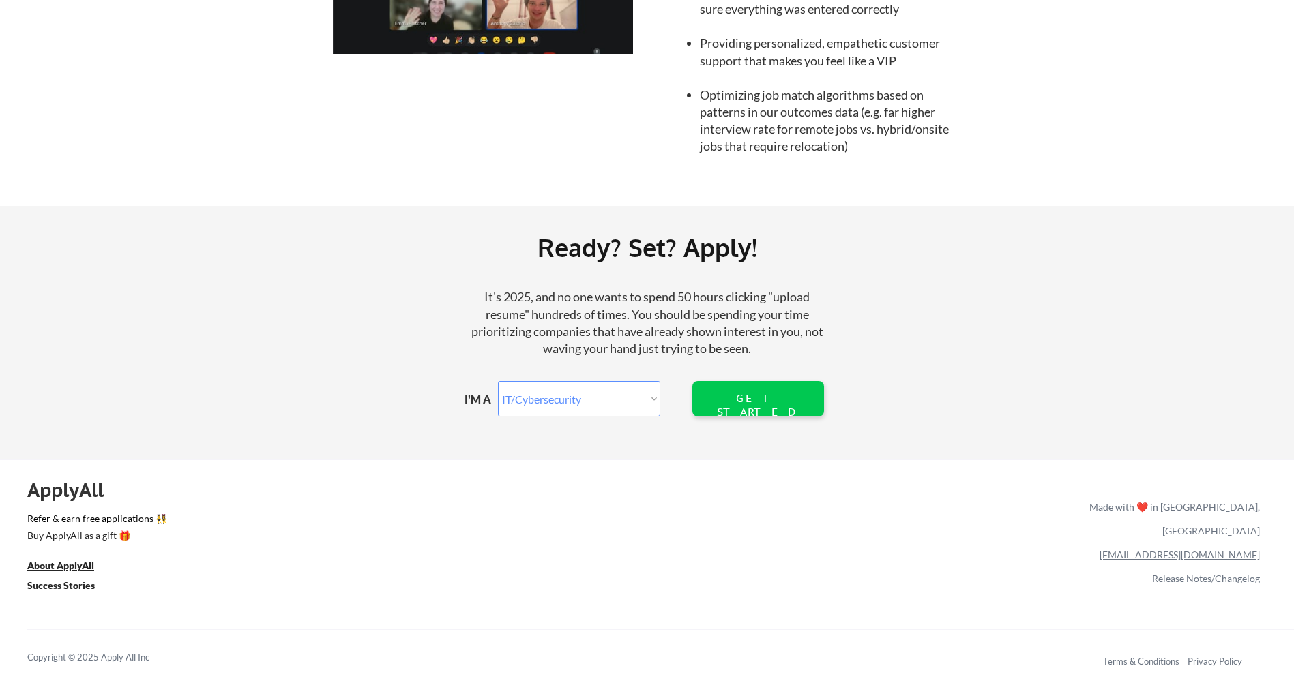
click at [1201, 573] on link "Release Notes/Changelog" at bounding box center [1206, 579] width 108 height 12
